Goal: Transaction & Acquisition: Purchase product/service

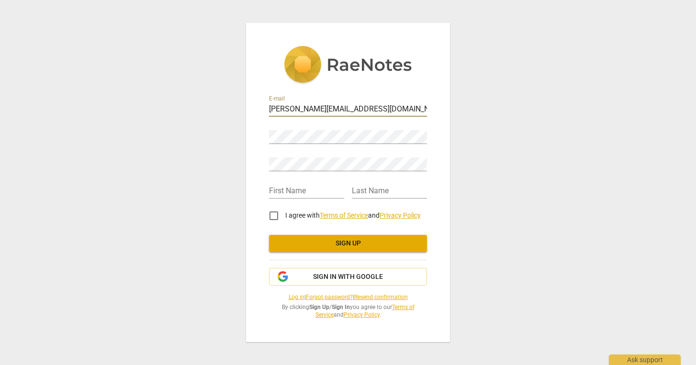
type input "[PERSON_NAME][EMAIL_ADDRESS][DOMAIN_NAME]"
click at [274, 216] on input "I agree with Terms of Service and Privacy Policy" at bounding box center [273, 215] width 23 height 23
checkbox input "true"
click at [318, 247] on span "Sign up" at bounding box center [348, 244] width 143 height 10
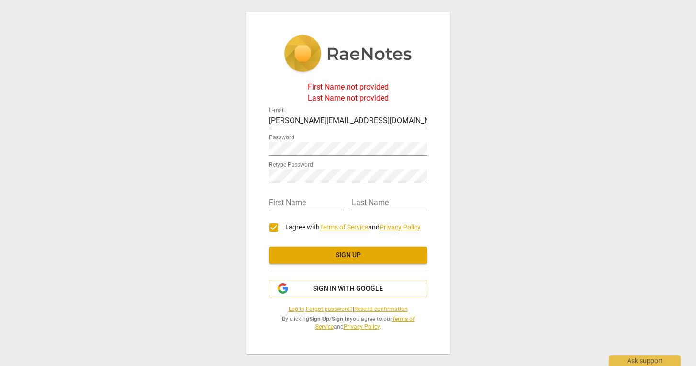
click at [321, 195] on div "First Name" at bounding box center [306, 199] width 75 height 22
type input "Desiree"
type input "Briel Rodi"
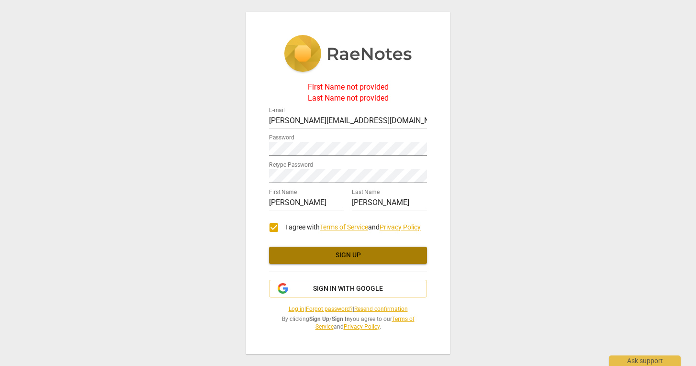
click at [330, 249] on button "Sign up" at bounding box center [348, 254] width 158 height 17
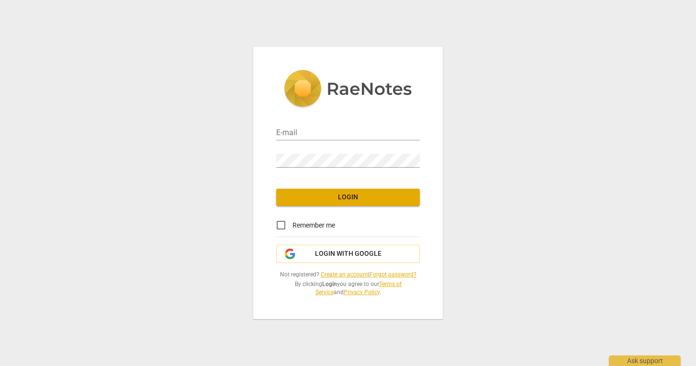
type input "[PERSON_NAME][EMAIL_ADDRESS][DOMAIN_NAME]"
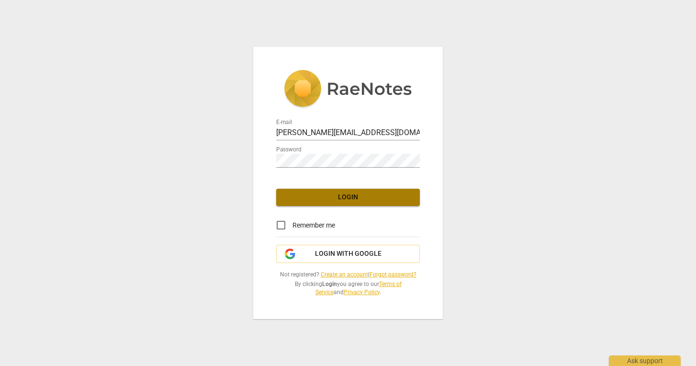
click at [338, 199] on span "Login" at bounding box center [348, 197] width 128 height 10
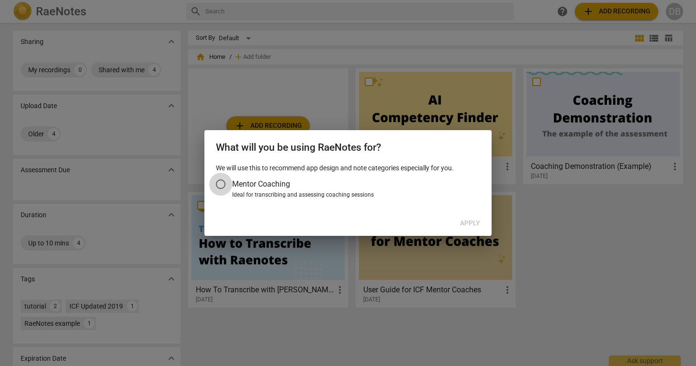
click at [222, 184] on input "Mentor Coaching" at bounding box center [220, 184] width 23 height 23
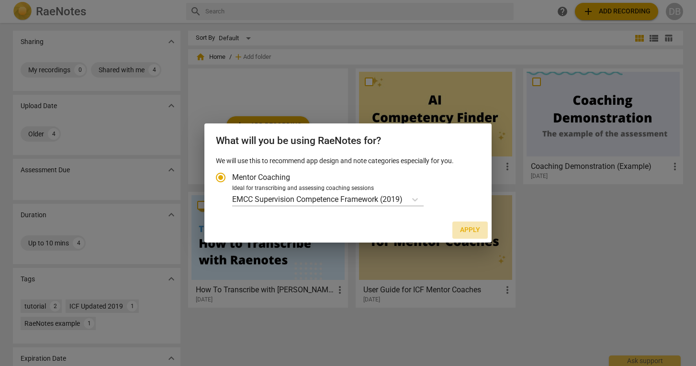
click at [467, 232] on span "Apply" at bounding box center [470, 230] width 20 height 10
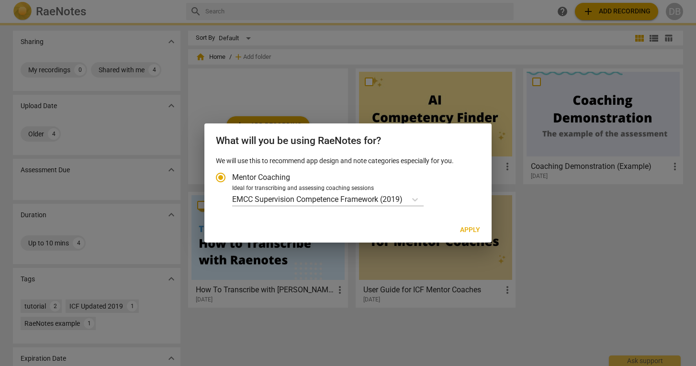
radio input "false"
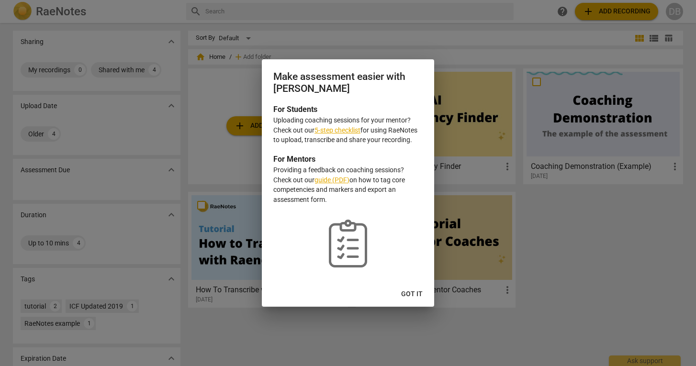
click at [415, 288] on button "Got it" at bounding box center [411, 294] width 37 height 17
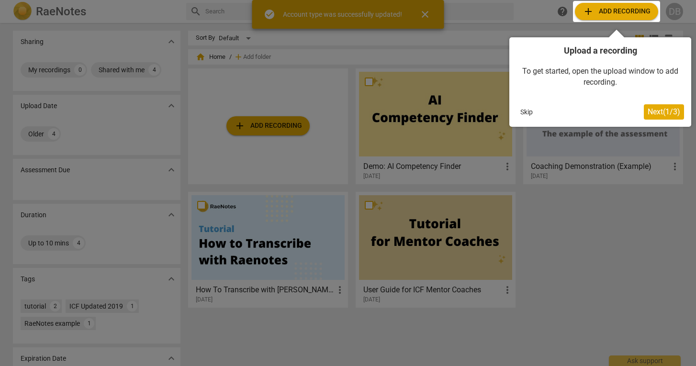
click at [666, 108] on span "Next ( 1 / 3 )" at bounding box center [663, 111] width 33 height 9
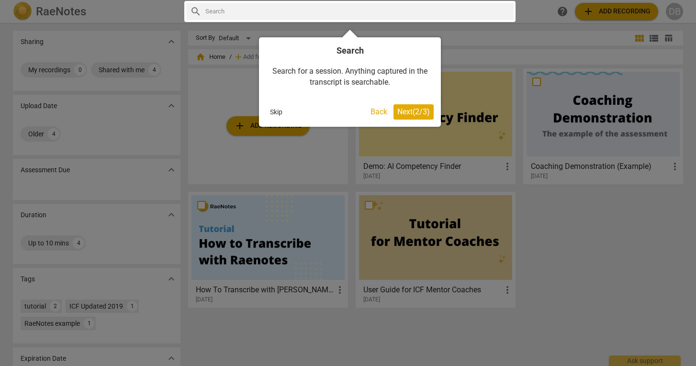
click at [417, 113] on span "Next ( 2 / 3 )" at bounding box center [413, 111] width 33 height 9
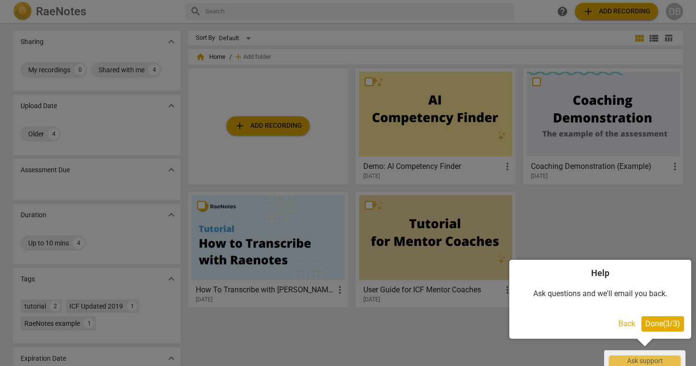
click at [657, 322] on span "Done ( 3 / 3 )" at bounding box center [662, 323] width 35 height 9
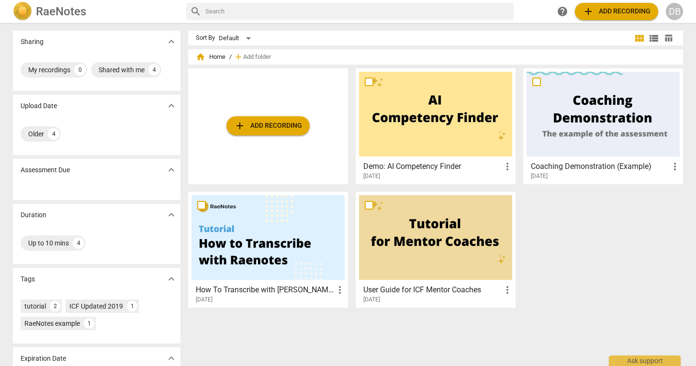
click at [278, 122] on span "add Add recording" at bounding box center [268, 125] width 68 height 11
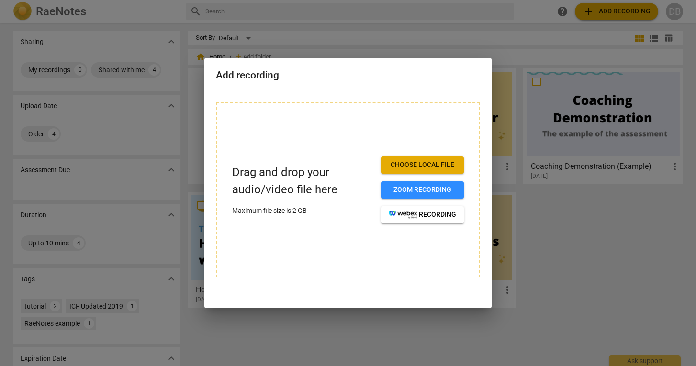
click at [416, 165] on span "Choose local file" at bounding box center [421, 165] width 67 height 10
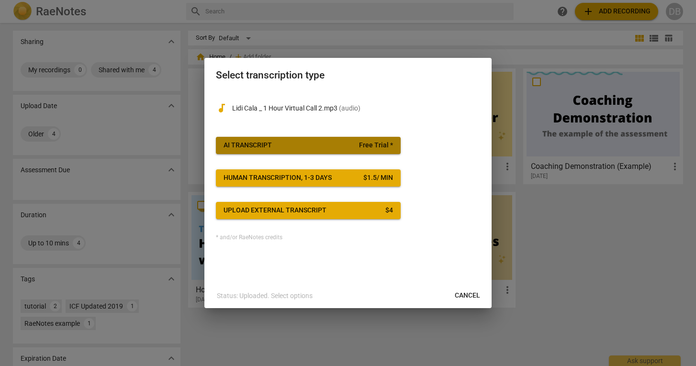
click at [362, 144] on span "Free Trial *" at bounding box center [376, 146] width 34 height 10
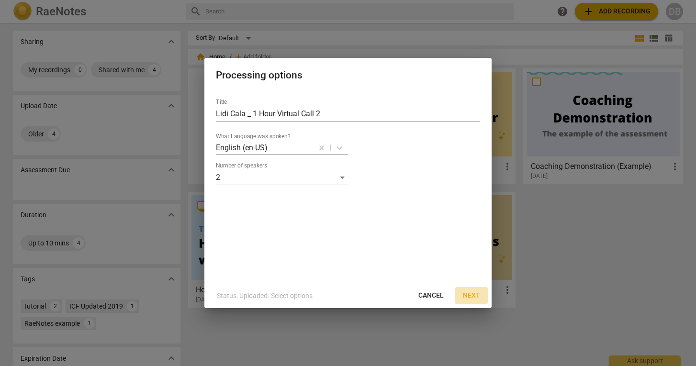
click at [476, 294] on span "Next" at bounding box center [471, 296] width 17 height 10
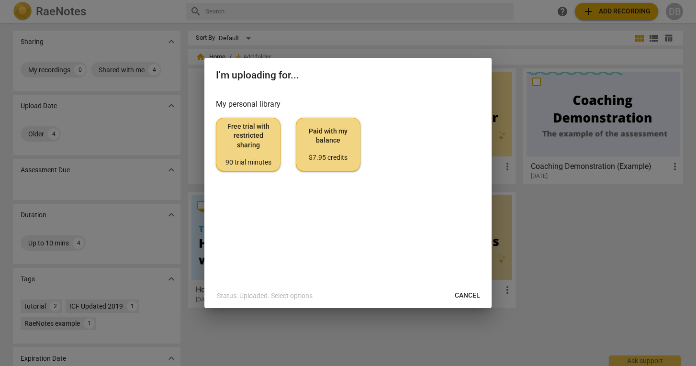
click at [257, 144] on span "Free trial with restricted sharing 90 trial minutes" at bounding box center [248, 144] width 48 height 45
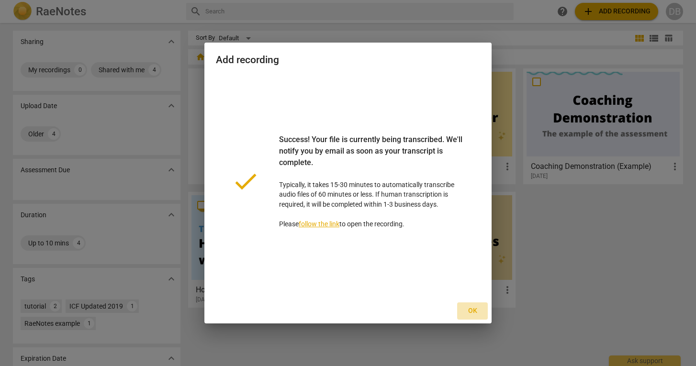
click at [472, 310] on span "Ok" at bounding box center [472, 311] width 15 height 10
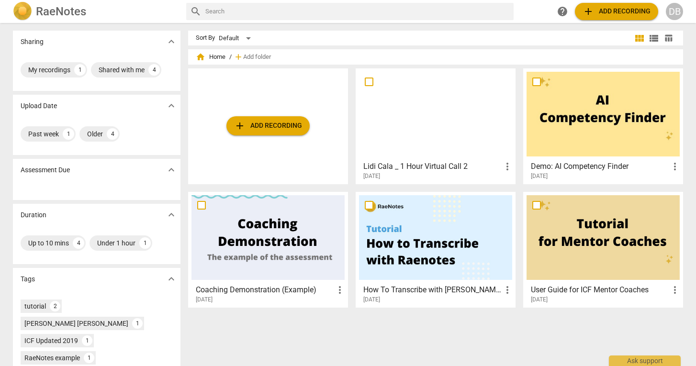
click at [293, 125] on span "add Add recording" at bounding box center [268, 125] width 68 height 11
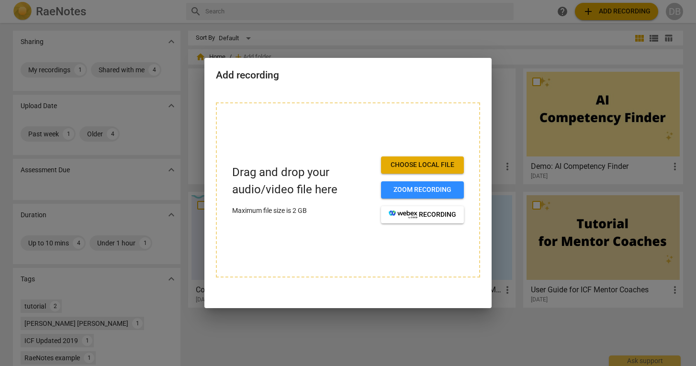
click at [414, 165] on span "Choose local file" at bounding box center [421, 165] width 67 height 10
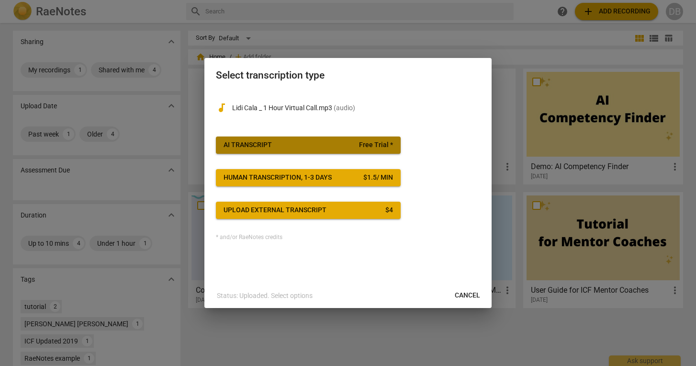
click at [371, 149] on span "Free Trial *" at bounding box center [376, 145] width 34 height 10
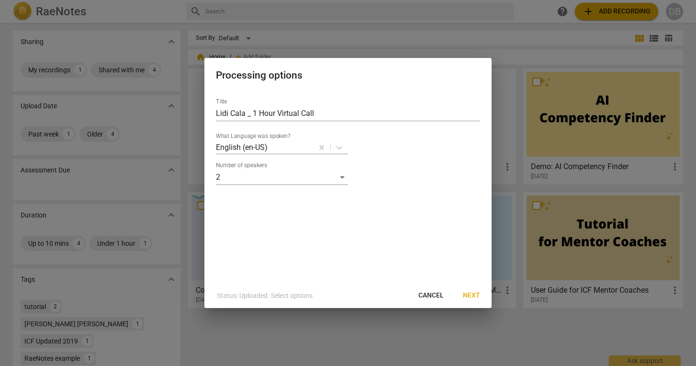
click at [473, 290] on button "Next" at bounding box center [471, 295] width 33 height 17
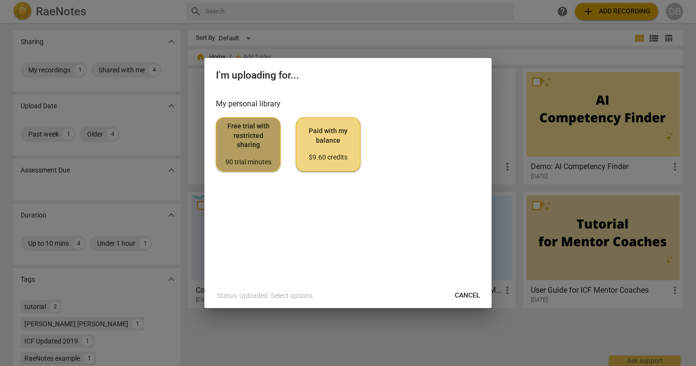
click at [248, 139] on span "Free trial with restricted sharing 90 trial minutes" at bounding box center [248, 144] width 48 height 45
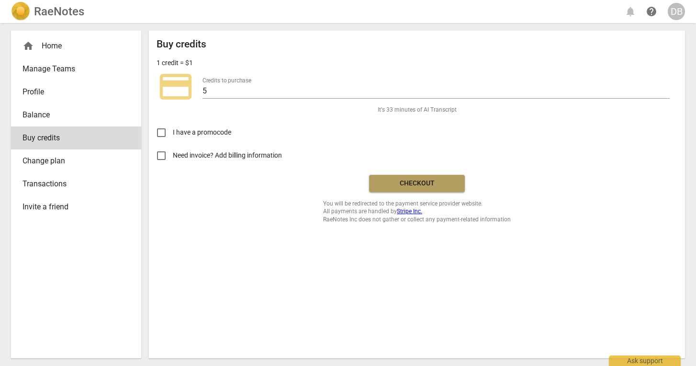
click at [428, 186] on span "Checkout" at bounding box center [417, 183] width 80 height 10
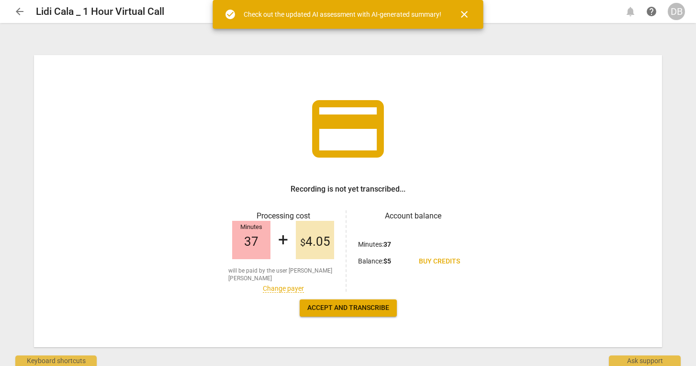
click at [367, 310] on span "Accept and transcribe" at bounding box center [348, 308] width 82 height 10
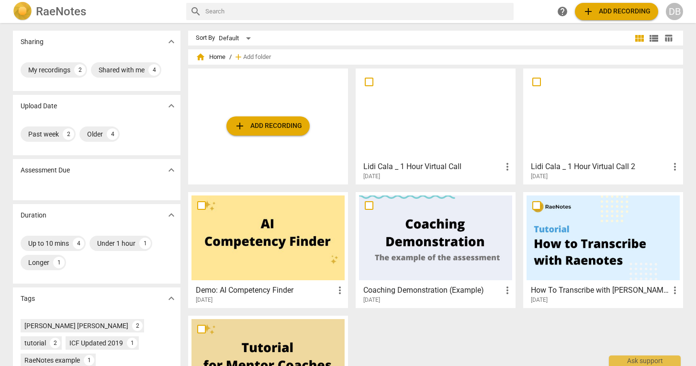
click at [432, 114] on div at bounding box center [435, 114] width 153 height 85
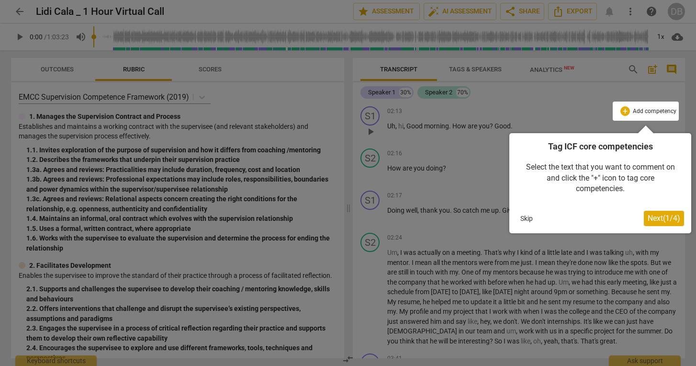
click at [672, 216] on span "Next ( 1 / 4 )" at bounding box center [663, 217] width 33 height 9
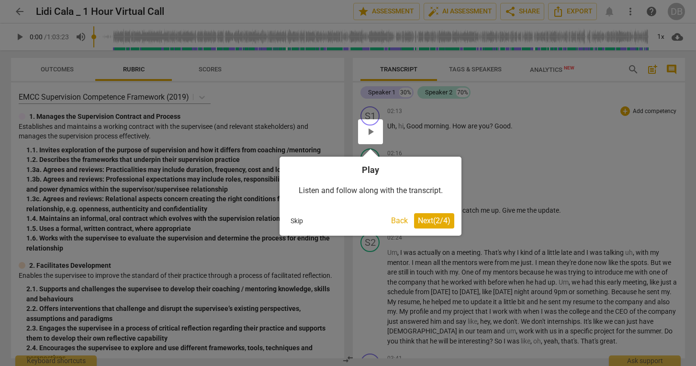
click at [15, 13] on div at bounding box center [348, 183] width 696 height 366
click at [421, 222] on span "Next ( 2 / 4 )" at bounding box center [434, 220] width 33 height 9
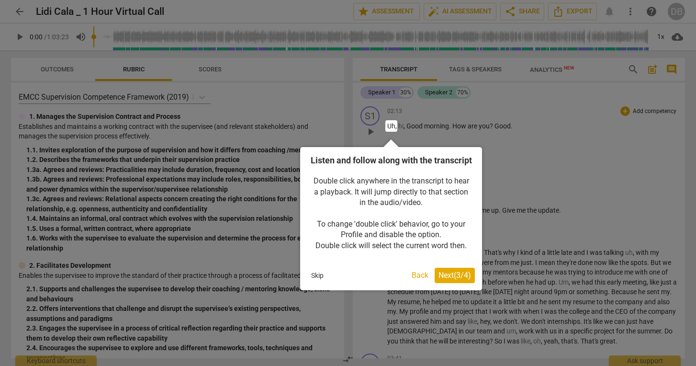
click at [454, 279] on span "Next ( 3 / 4 )" at bounding box center [454, 274] width 33 height 9
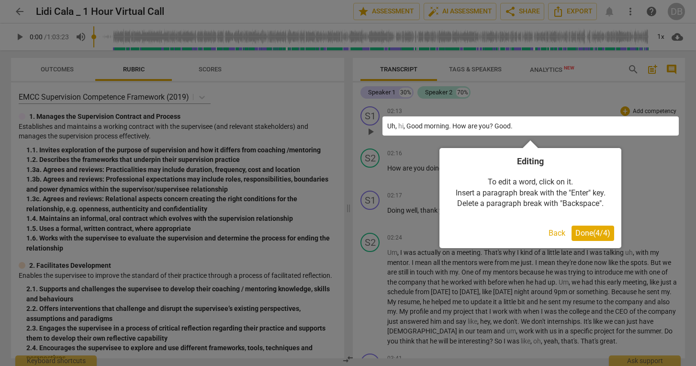
click at [589, 235] on span "Done ( 4 / 4 )" at bounding box center [592, 232] width 35 height 9
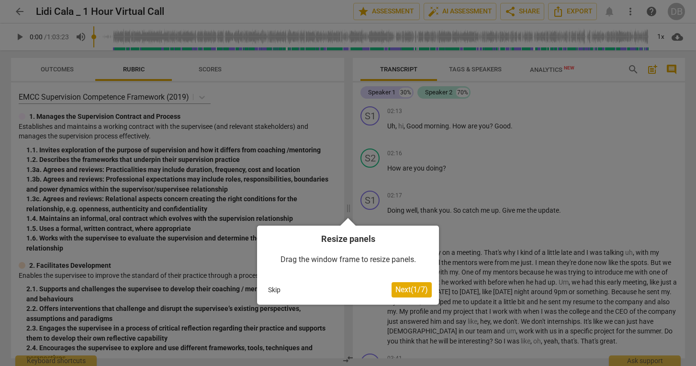
click at [409, 288] on span "Next ( 1 / 7 )" at bounding box center [411, 289] width 33 height 9
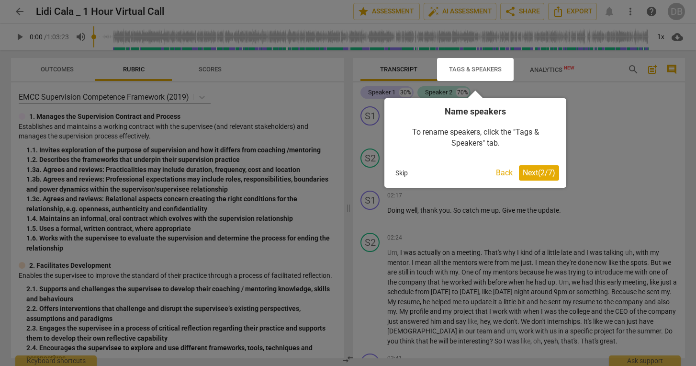
click at [532, 170] on span "Next ( 2 / 7 )" at bounding box center [538, 172] width 33 height 9
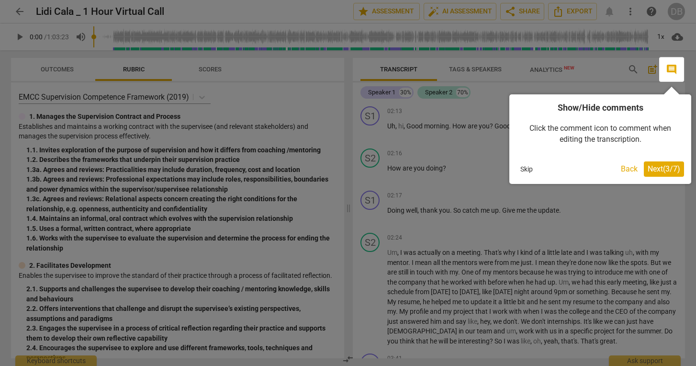
click at [656, 166] on span "Next ( 3 / 7 )" at bounding box center [663, 168] width 33 height 9
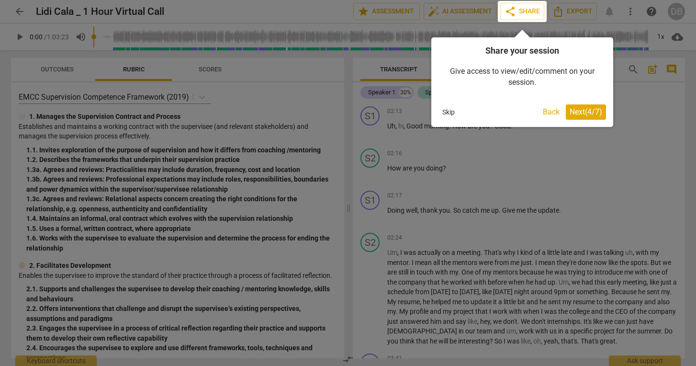
click at [578, 112] on span "Next ( 4 / 7 )" at bounding box center [585, 111] width 33 height 9
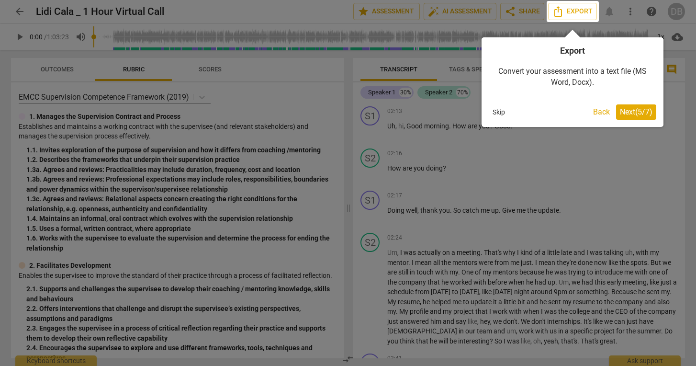
click at [593, 109] on button "Back" at bounding box center [601, 111] width 24 height 15
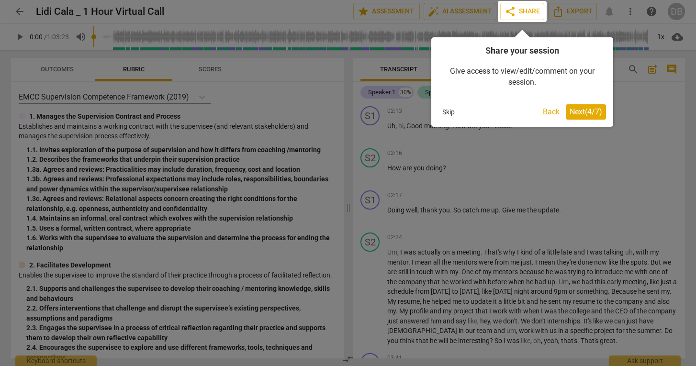
click at [592, 111] on span "Next ( 4 / 7 )" at bounding box center [585, 111] width 33 height 9
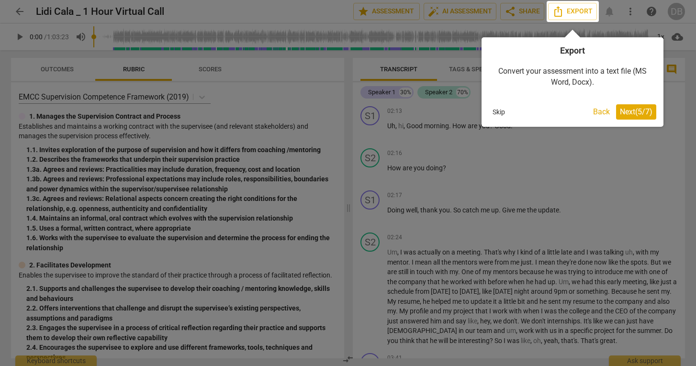
click at [631, 111] on span "Next ( 5 / 7 )" at bounding box center [636, 111] width 33 height 9
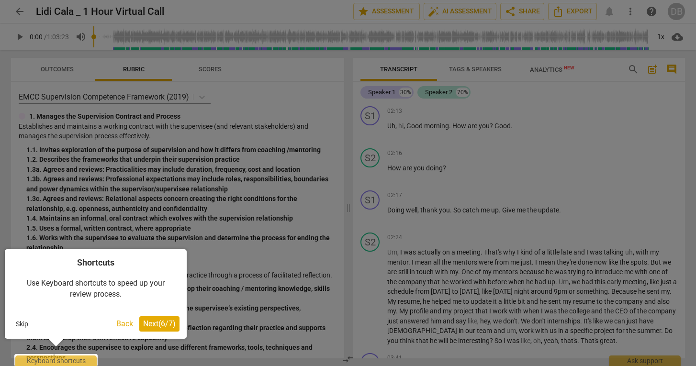
click at [160, 325] on span "Next ( 6 / 7 )" at bounding box center [159, 323] width 33 height 9
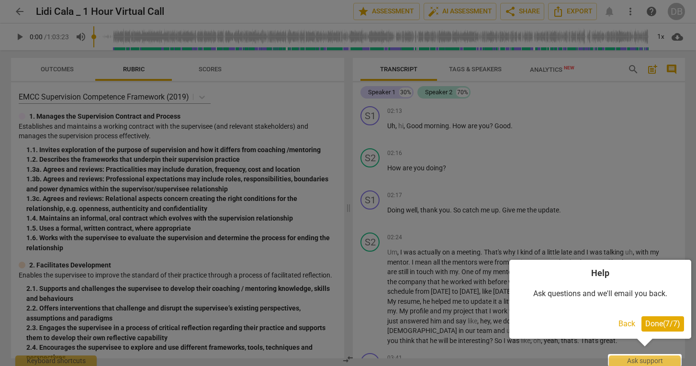
click at [659, 320] on span "Done ( 7 / 7 )" at bounding box center [662, 323] width 35 height 9
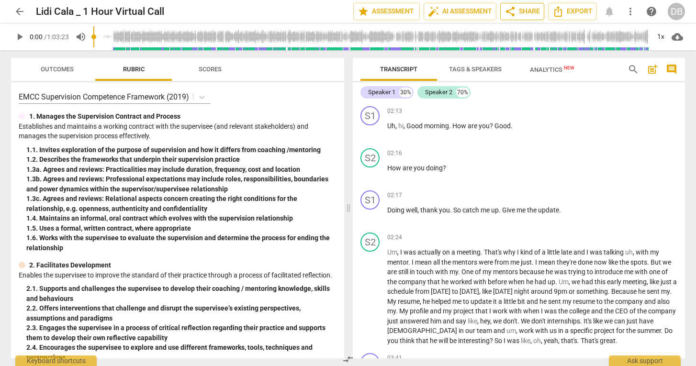
click at [519, 12] on span "share Share" at bounding box center [521, 11] width 35 height 11
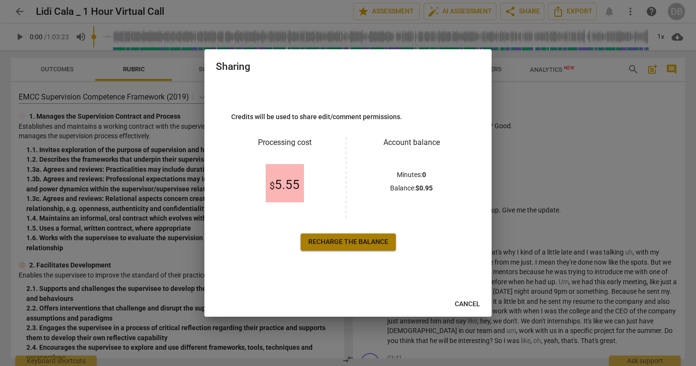
click at [338, 245] on span "Recharge the balance" at bounding box center [348, 242] width 80 height 10
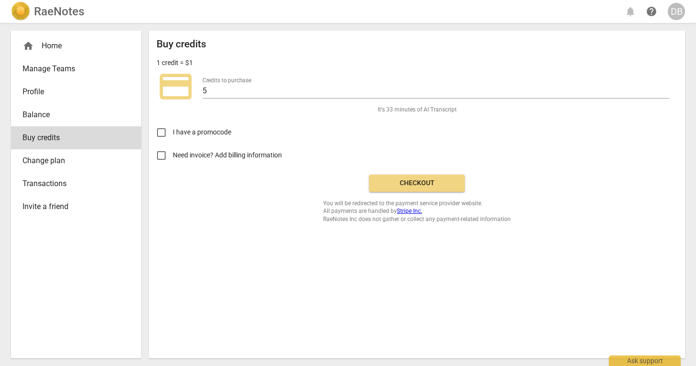
click at [427, 183] on span "Checkout" at bounding box center [417, 183] width 80 height 10
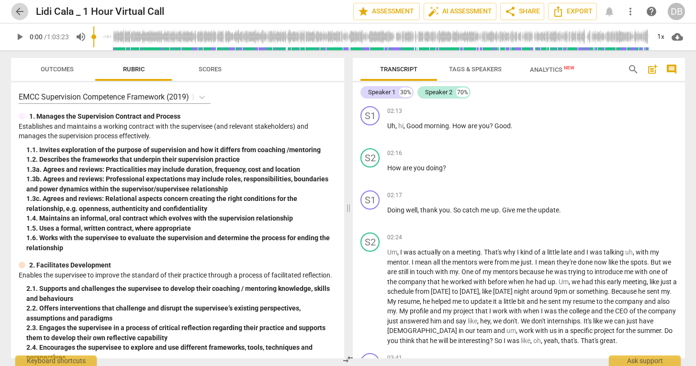
click at [24, 13] on span "arrow_back" at bounding box center [19, 11] width 11 height 11
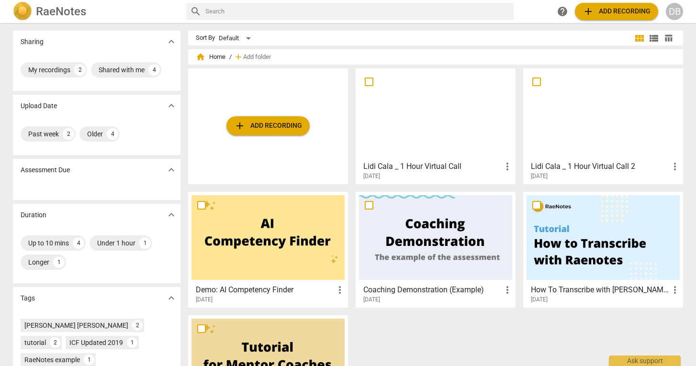
click at [609, 82] on div at bounding box center [602, 114] width 153 height 85
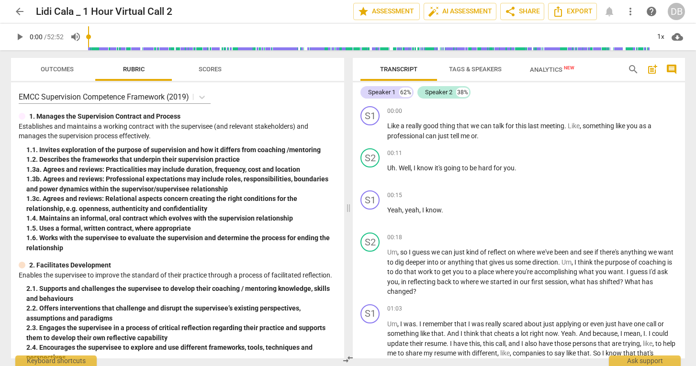
click at [19, 10] on span "arrow_back" at bounding box center [19, 11] width 11 height 11
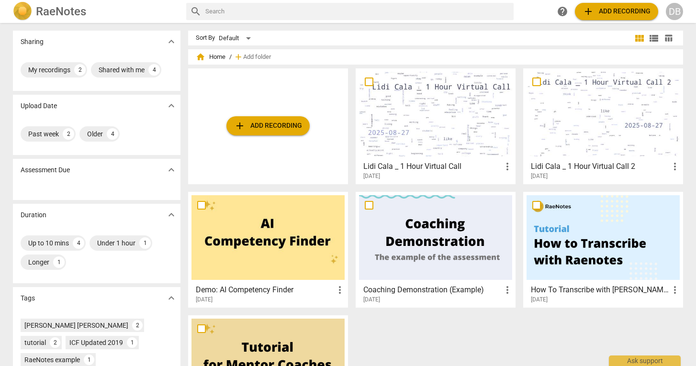
click at [470, 114] on div at bounding box center [435, 114] width 153 height 85
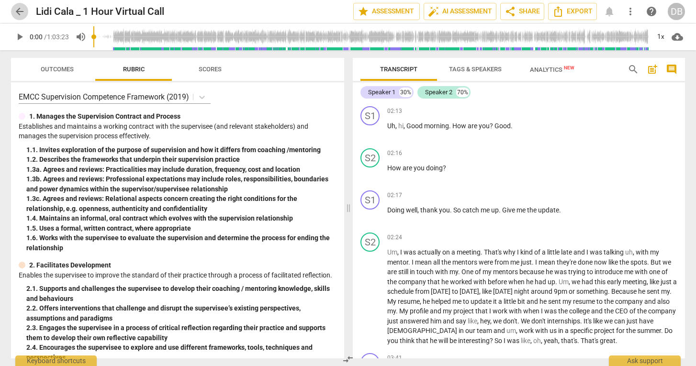
click at [20, 9] on span "arrow_back" at bounding box center [19, 11] width 11 height 11
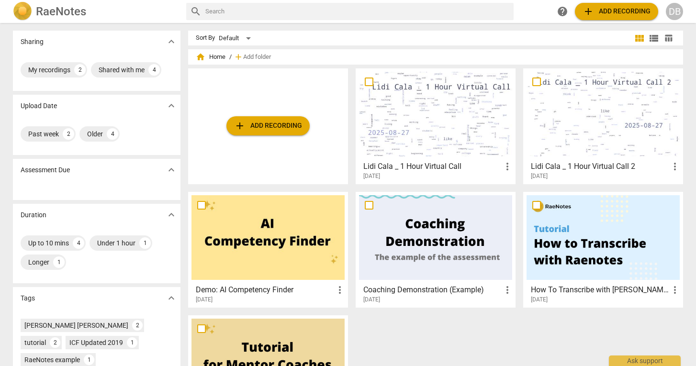
click at [568, 106] on div at bounding box center [602, 114] width 153 height 85
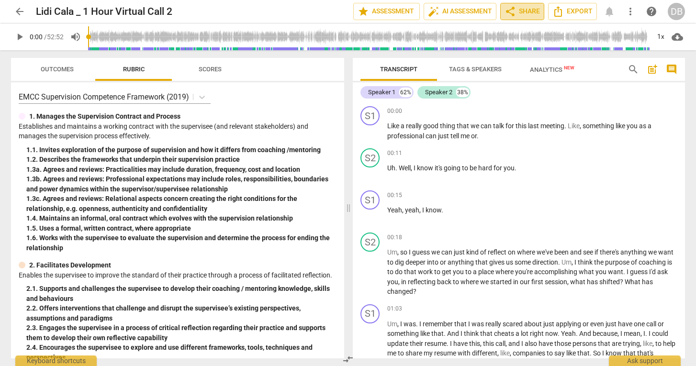
click at [519, 11] on span "share Share" at bounding box center [521, 11] width 35 height 11
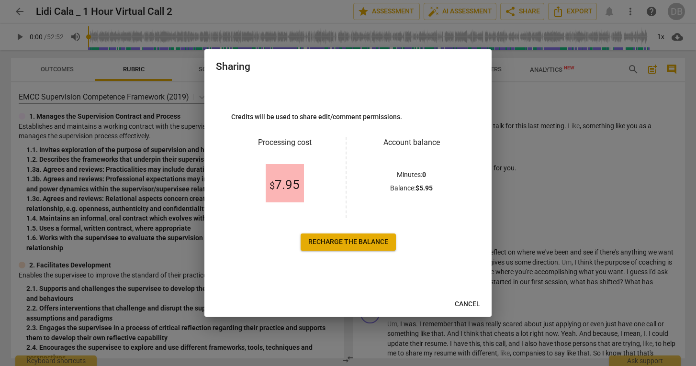
click at [346, 244] on span "Recharge the balance" at bounding box center [348, 242] width 80 height 10
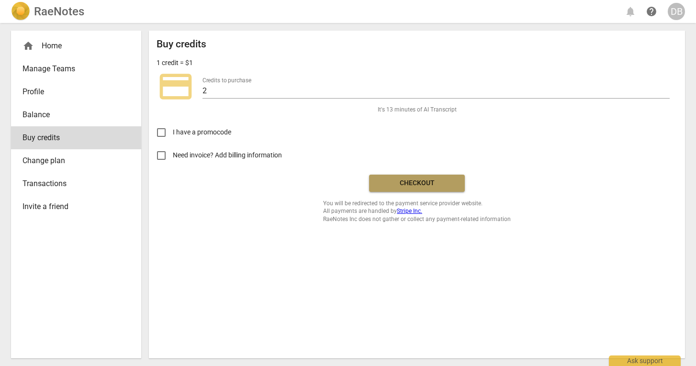
click at [436, 181] on span "Checkout" at bounding box center [417, 183] width 80 height 10
